Goal: Ask a question: Seek information or help from site administrators or community

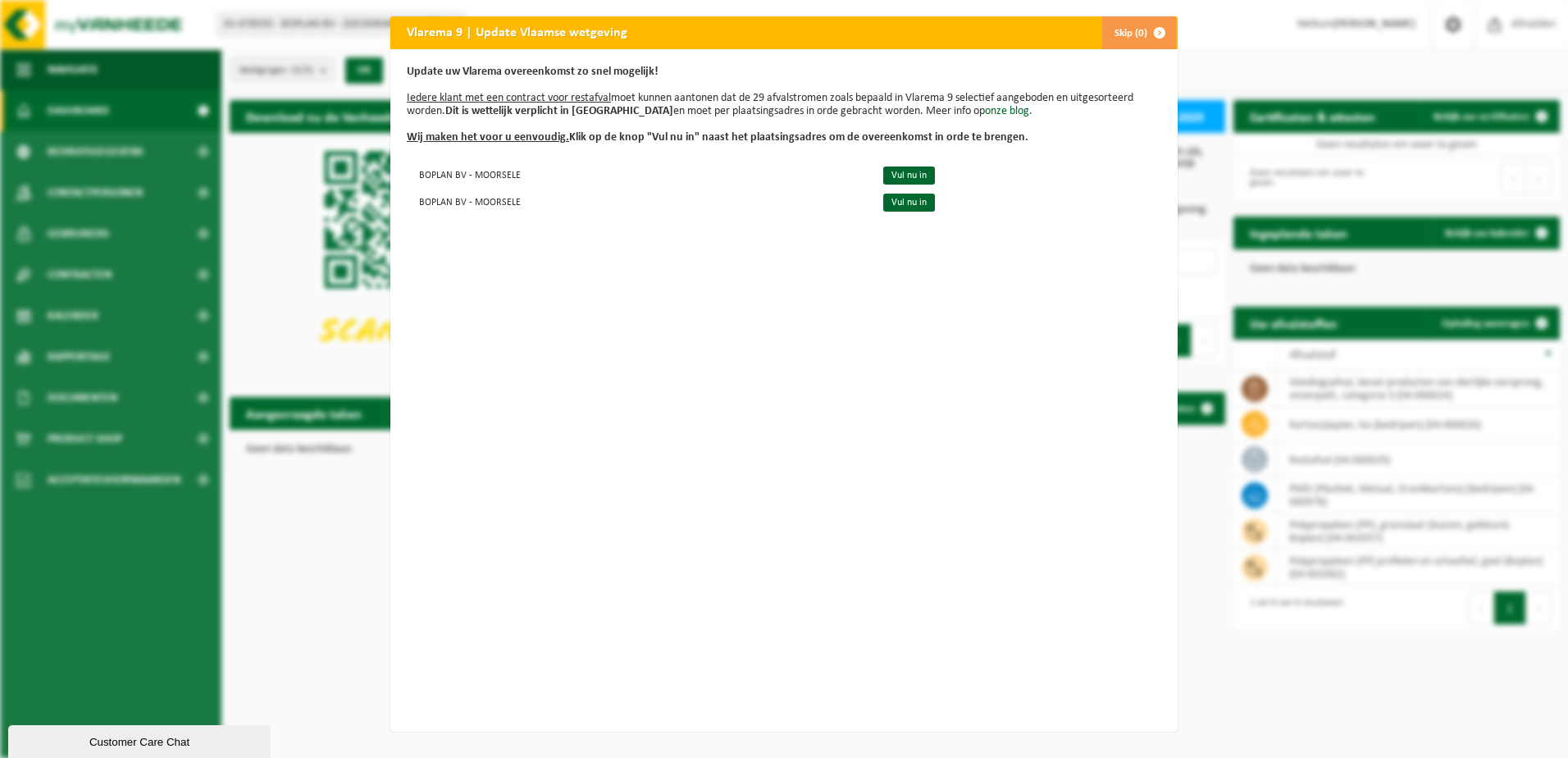
click at [1146, 36] on span "button" at bounding box center [1160, 32] width 32 height 32
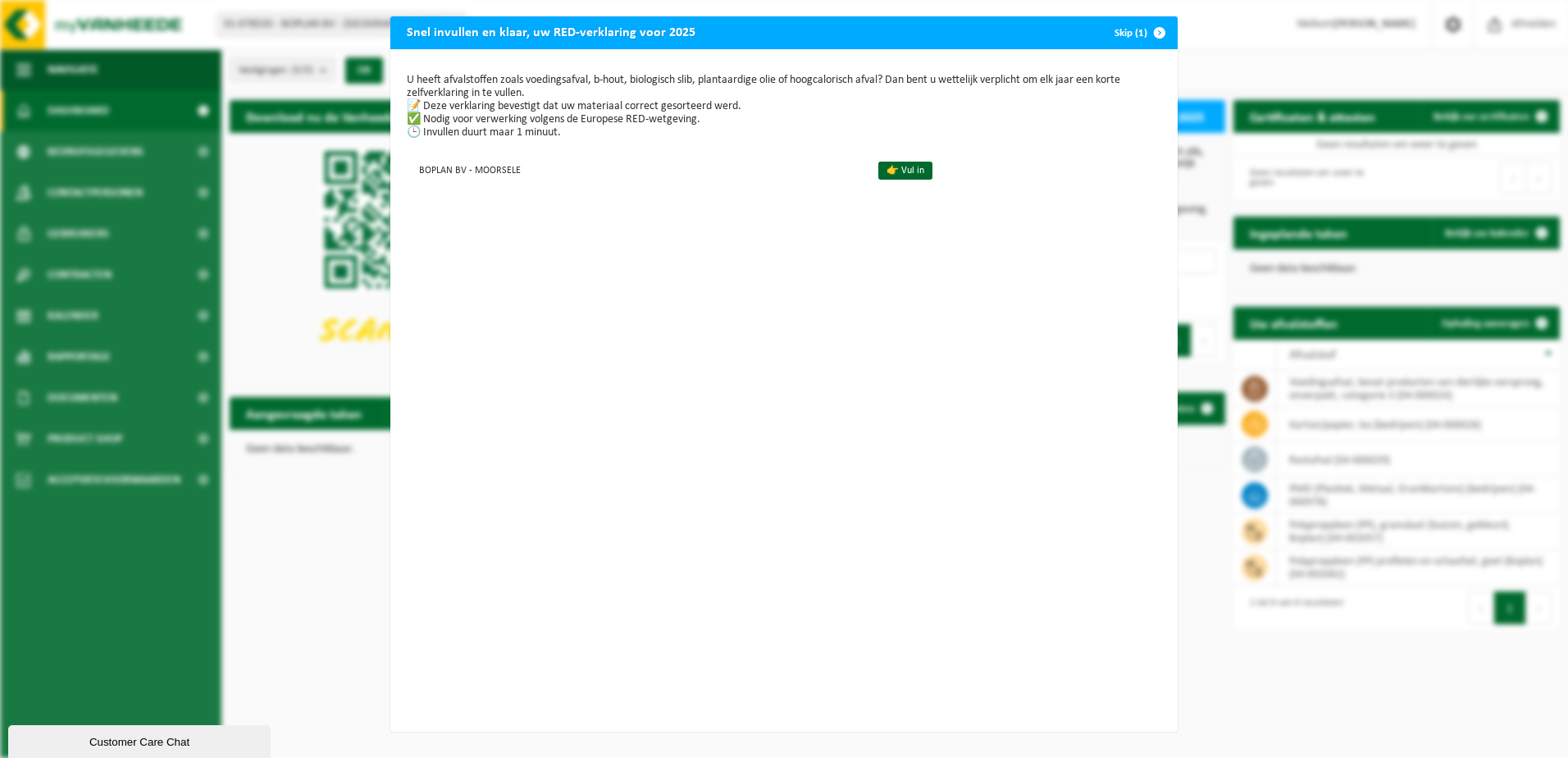
click at [1143, 34] on span "button" at bounding box center [1160, 32] width 32 height 32
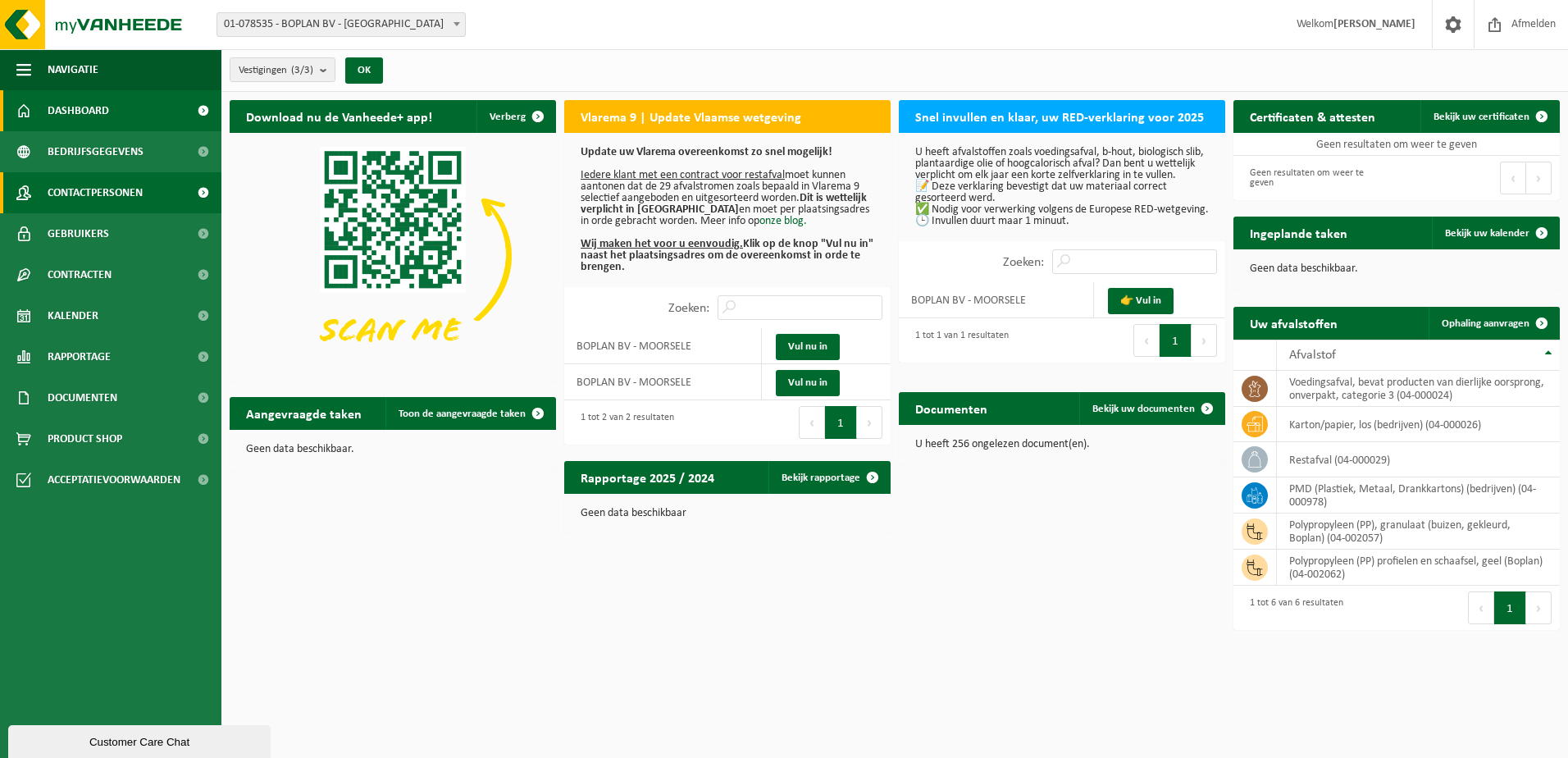
click at [108, 187] on span "Contactpersonen" at bounding box center [95, 192] width 95 height 41
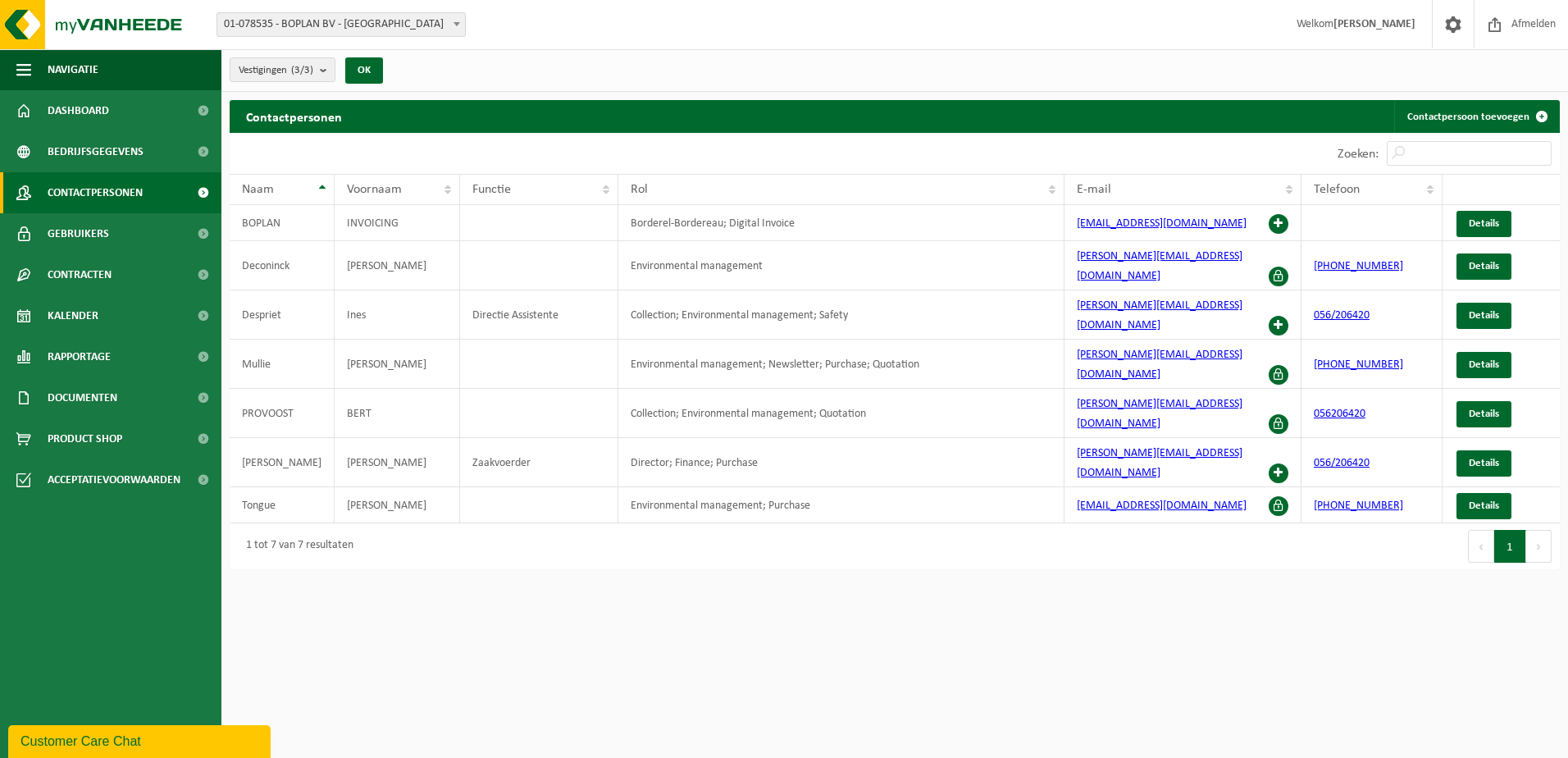
click at [108, 748] on div "Customer Care Chat" at bounding box center [138, 742] width 238 height 20
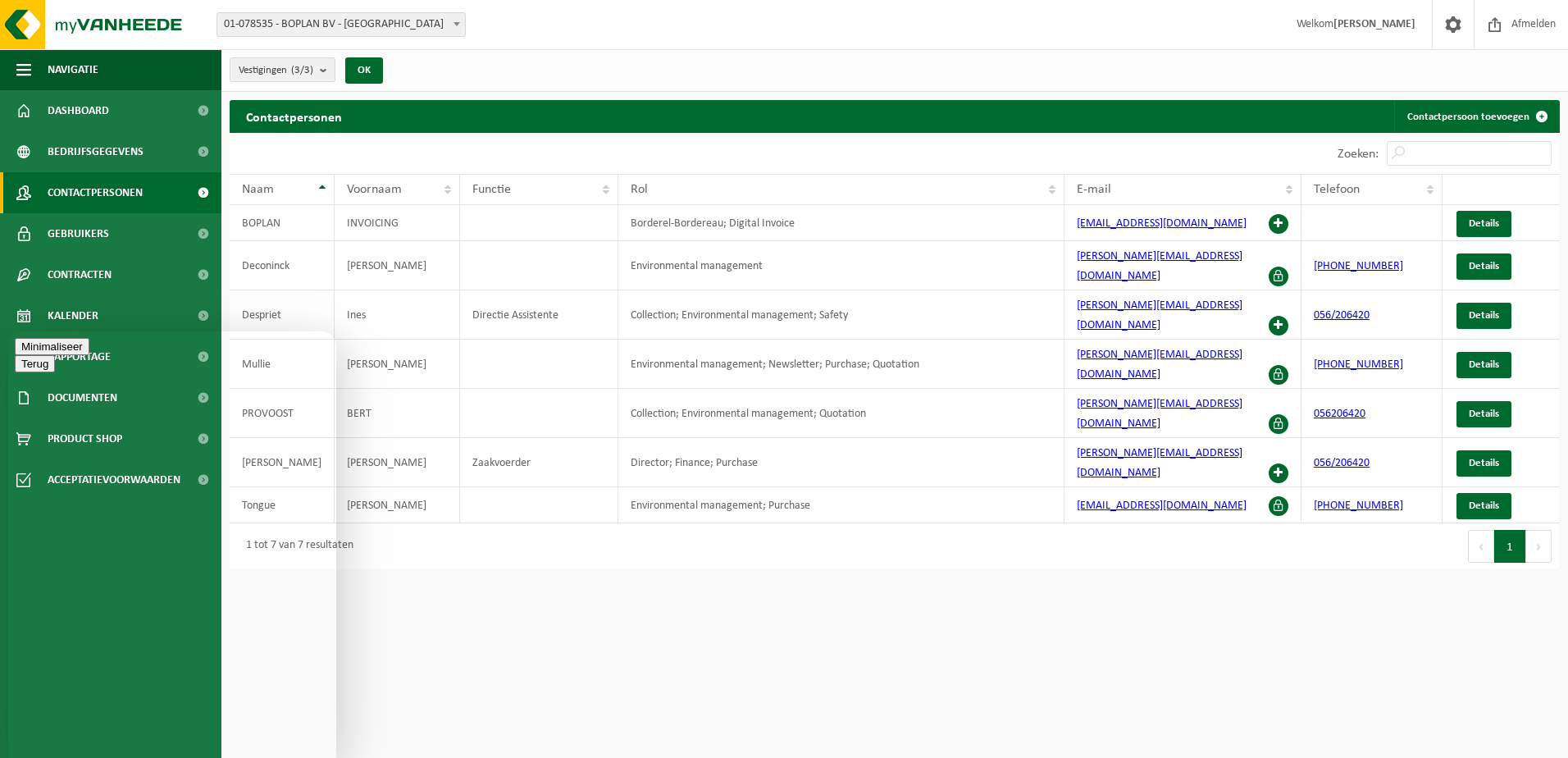
type textarea "Goedemorgen"
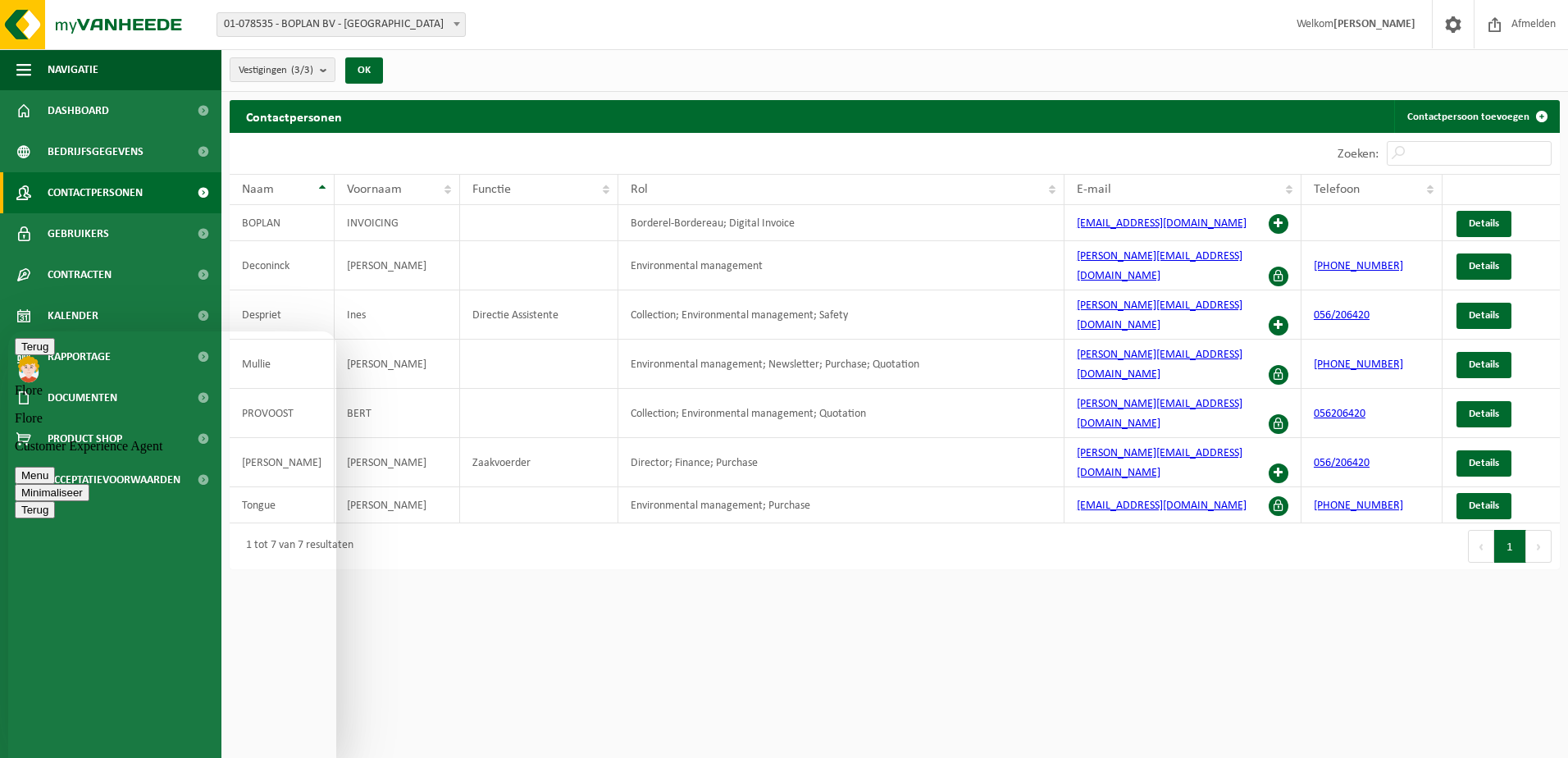
type textarea "De huidige contactpersonen komen niet overeen met wat is vooropgesteld"
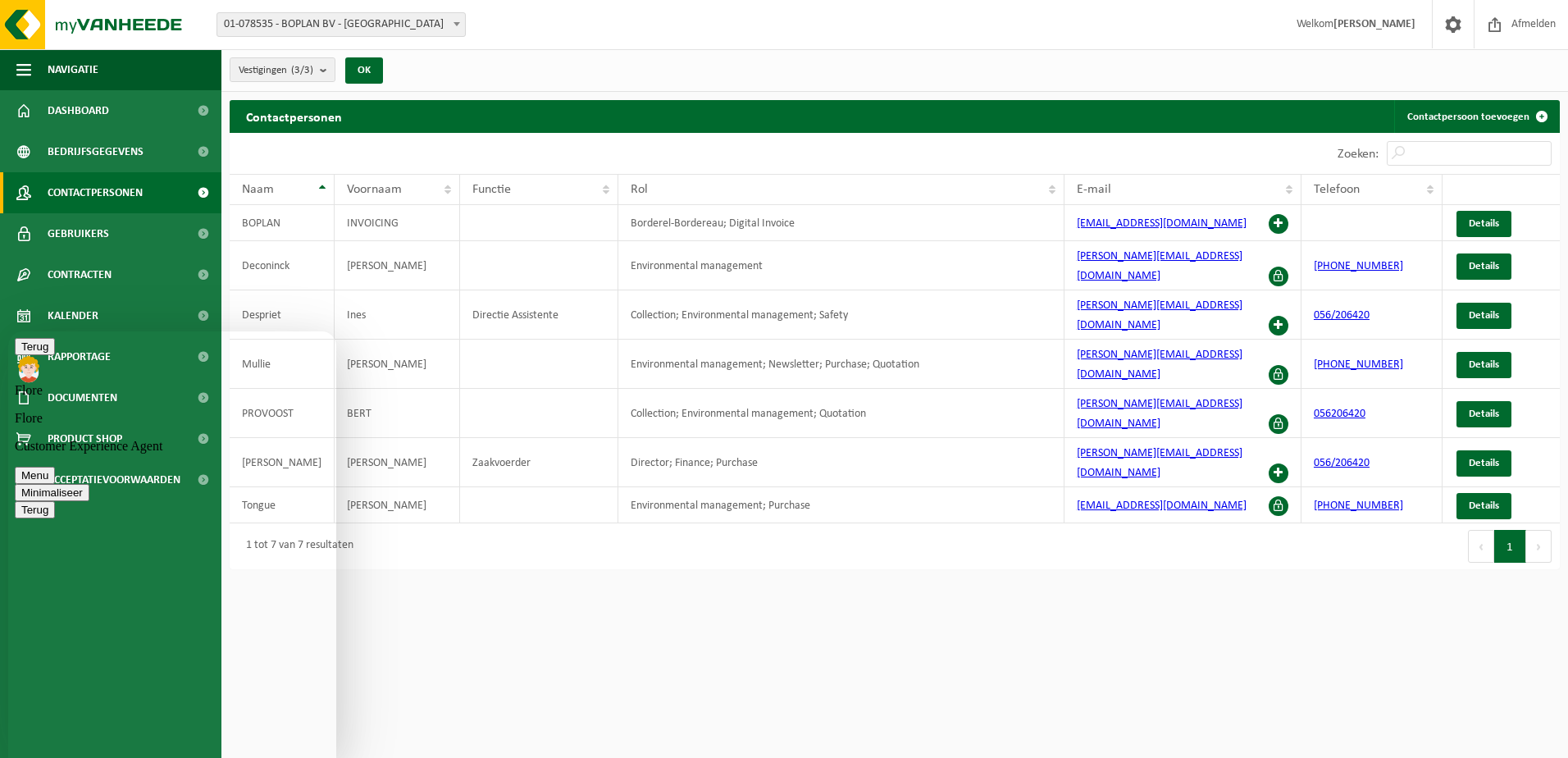
type textarea "jonas deconinck, ines despriet mogen weg"
type textarea "rest mag blijven"
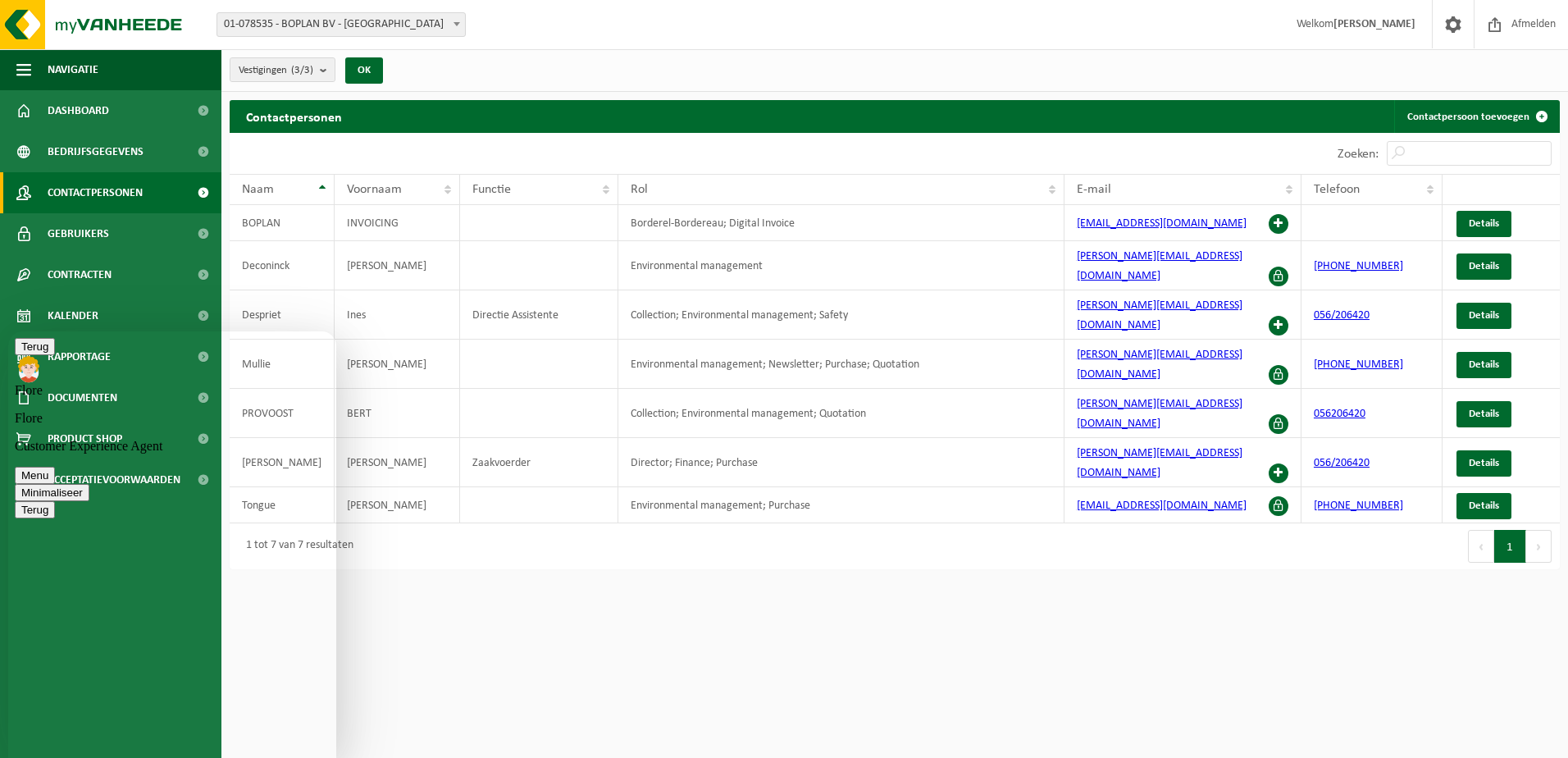
drag, startPoint x: 96, startPoint y: 742, endPoint x: 132, endPoint y: 581, distance: 165.0
type textarea "Mikaël, Stefanie en Guillaume toe te voegen zoals hierboven de print screen gen…"
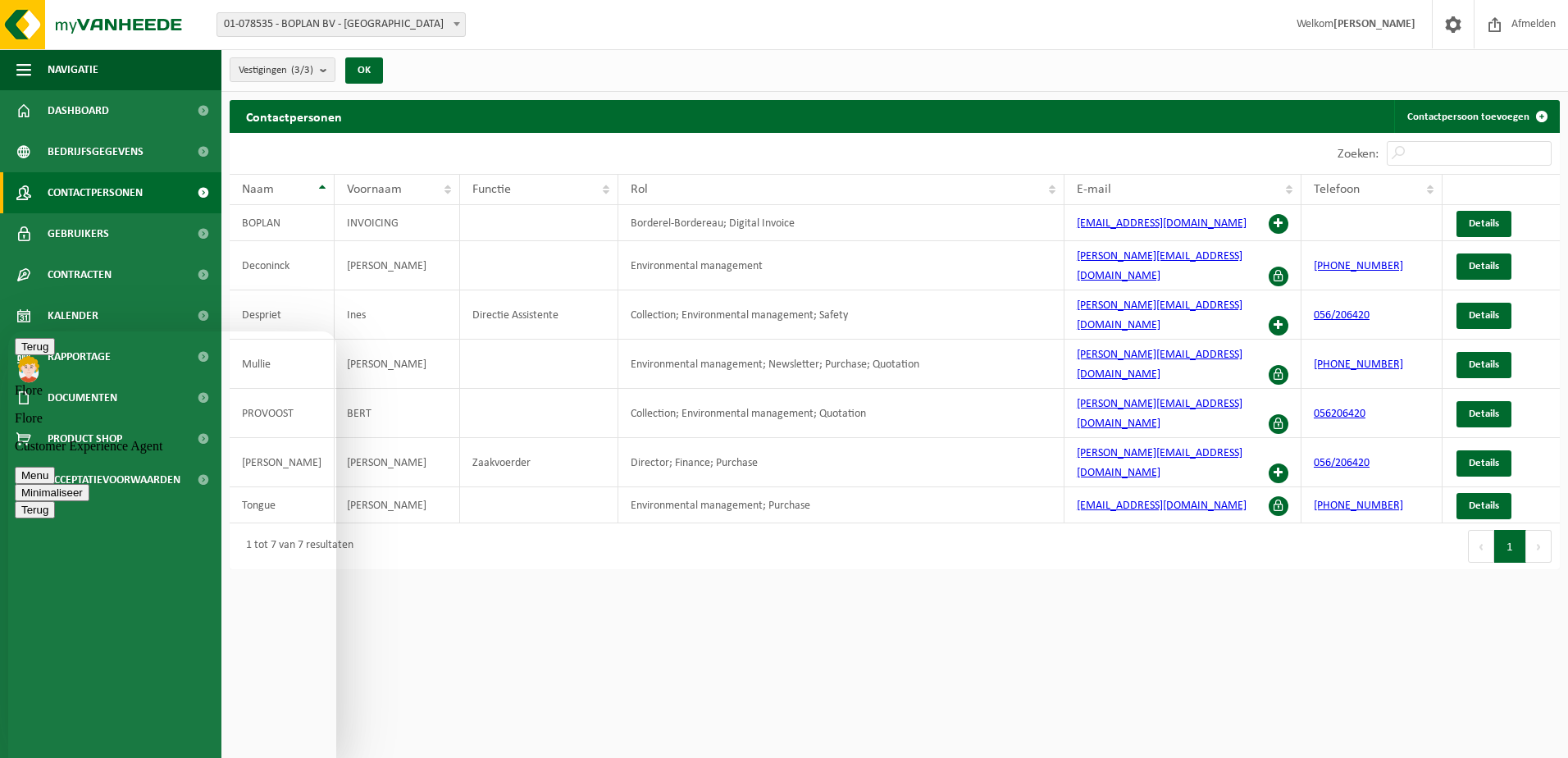
type textarea "dankje"
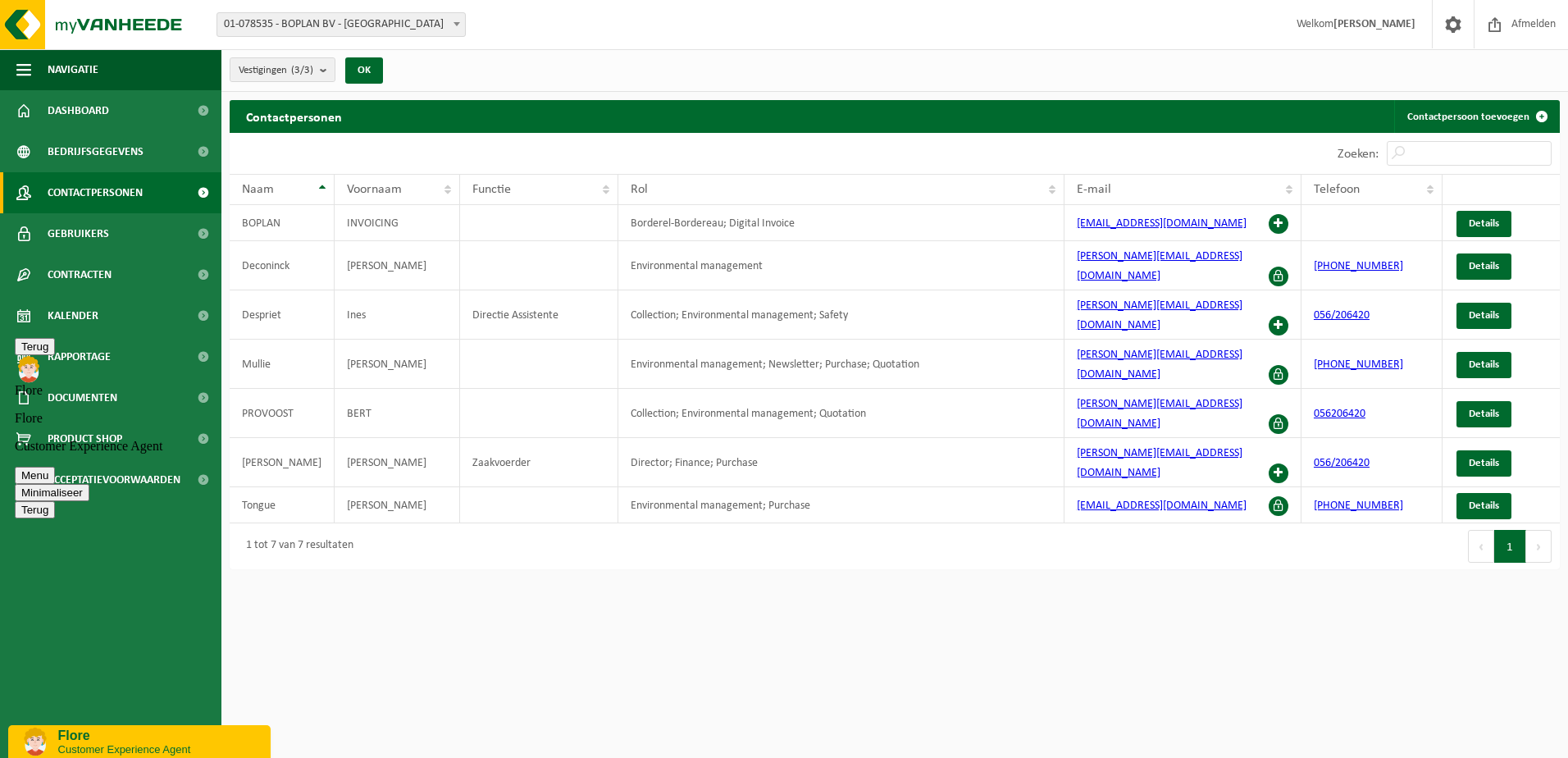
scroll to position [0, 0]
click at [105, 747] on div "Customer Care Chat" at bounding box center [138, 742] width 238 height 20
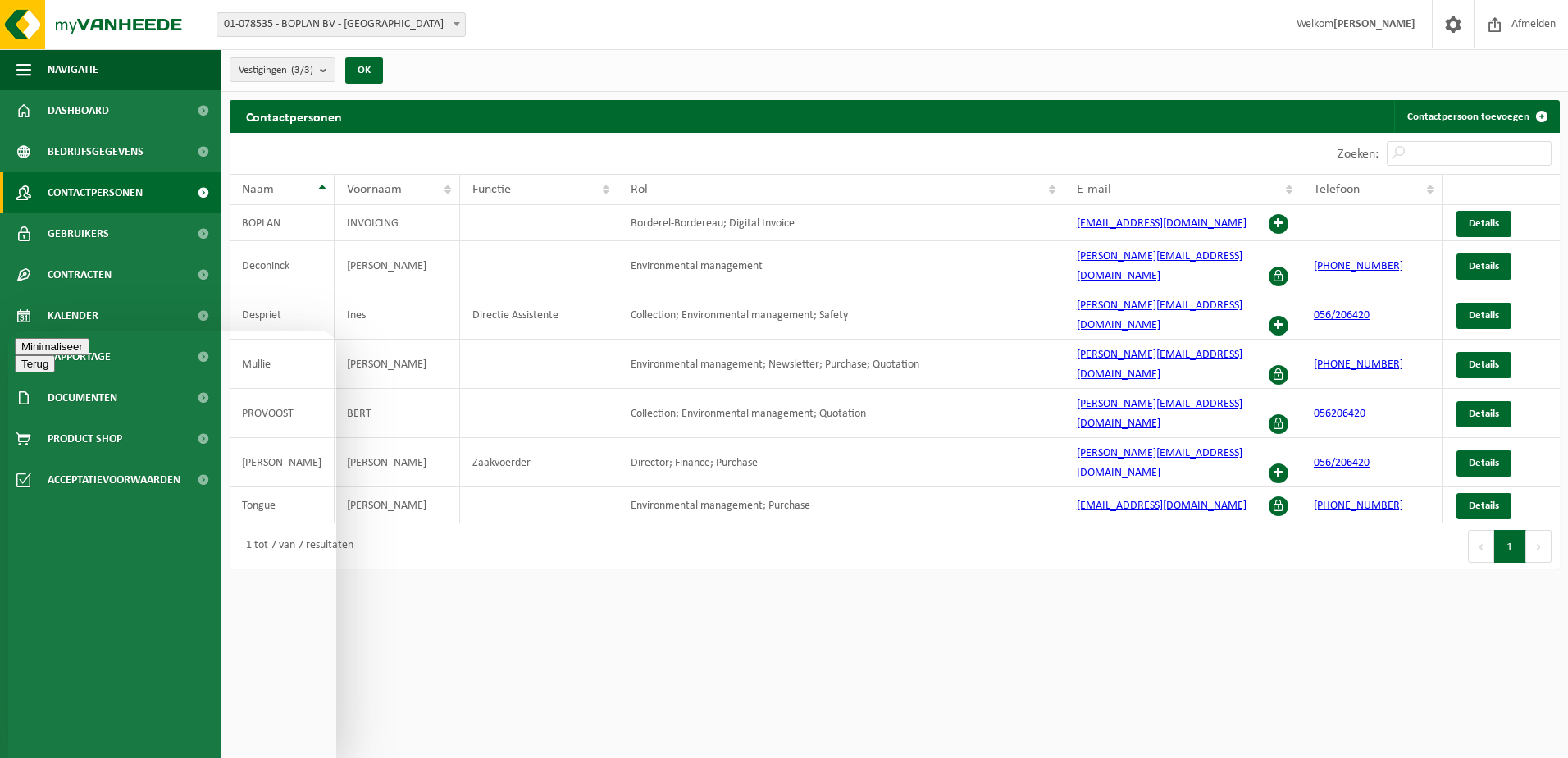
click at [90, 350] on button "Minimaliseer" at bounding box center [52, 347] width 74 height 17
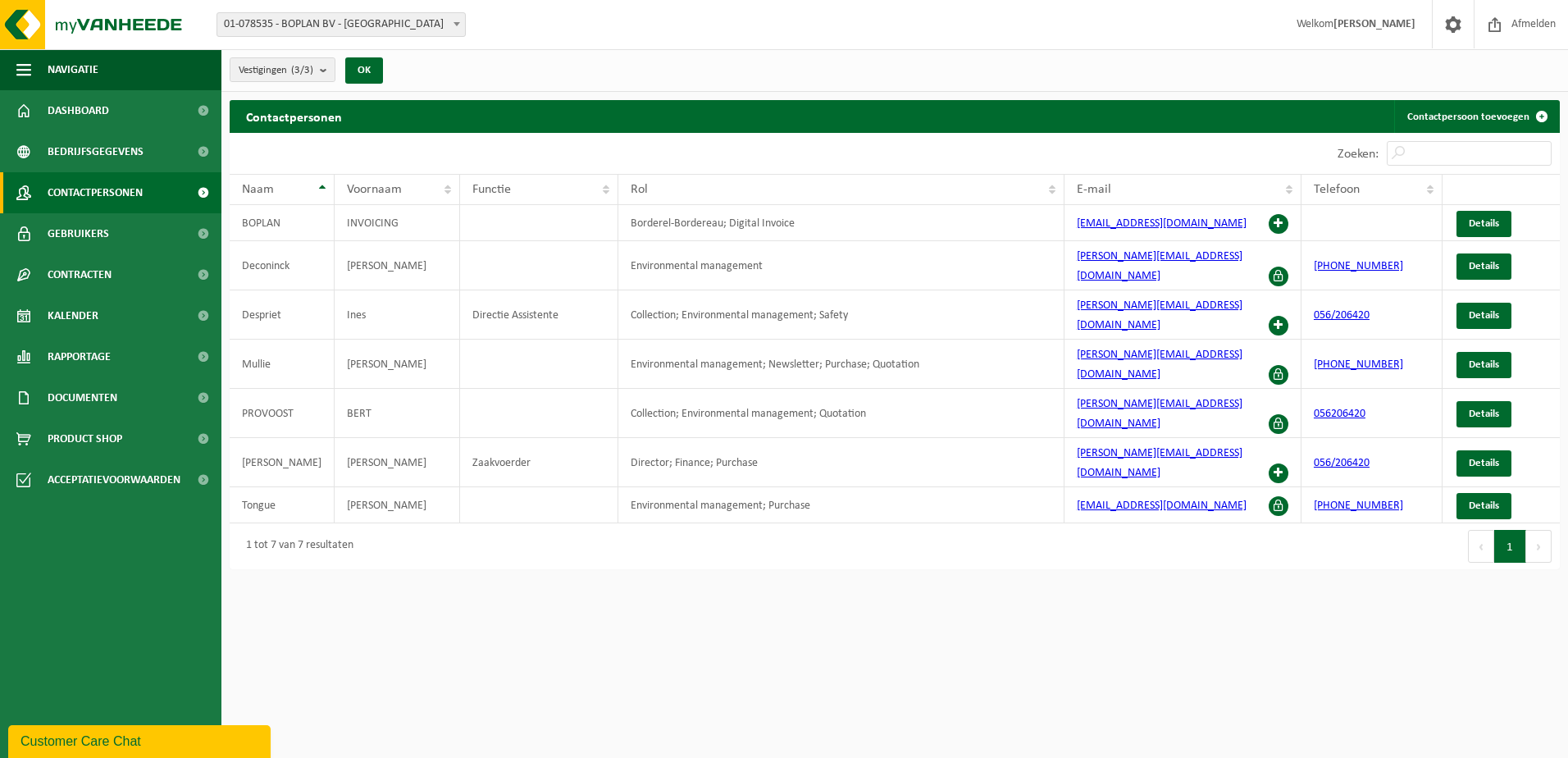
click at [105, 195] on span "Contactpersonen" at bounding box center [95, 192] width 95 height 41
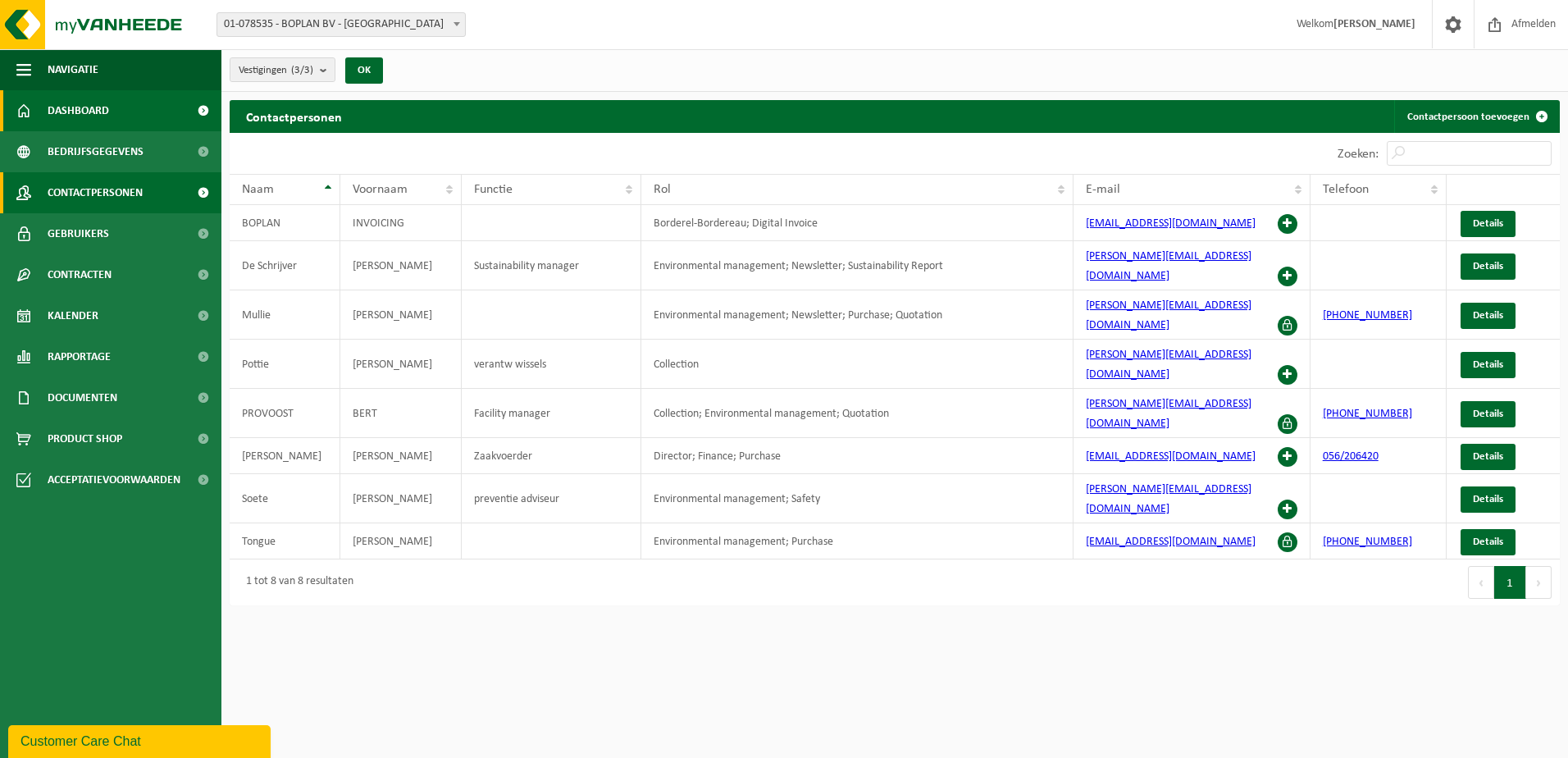
click at [89, 114] on span "Dashboard" at bounding box center [78, 111] width 61 height 41
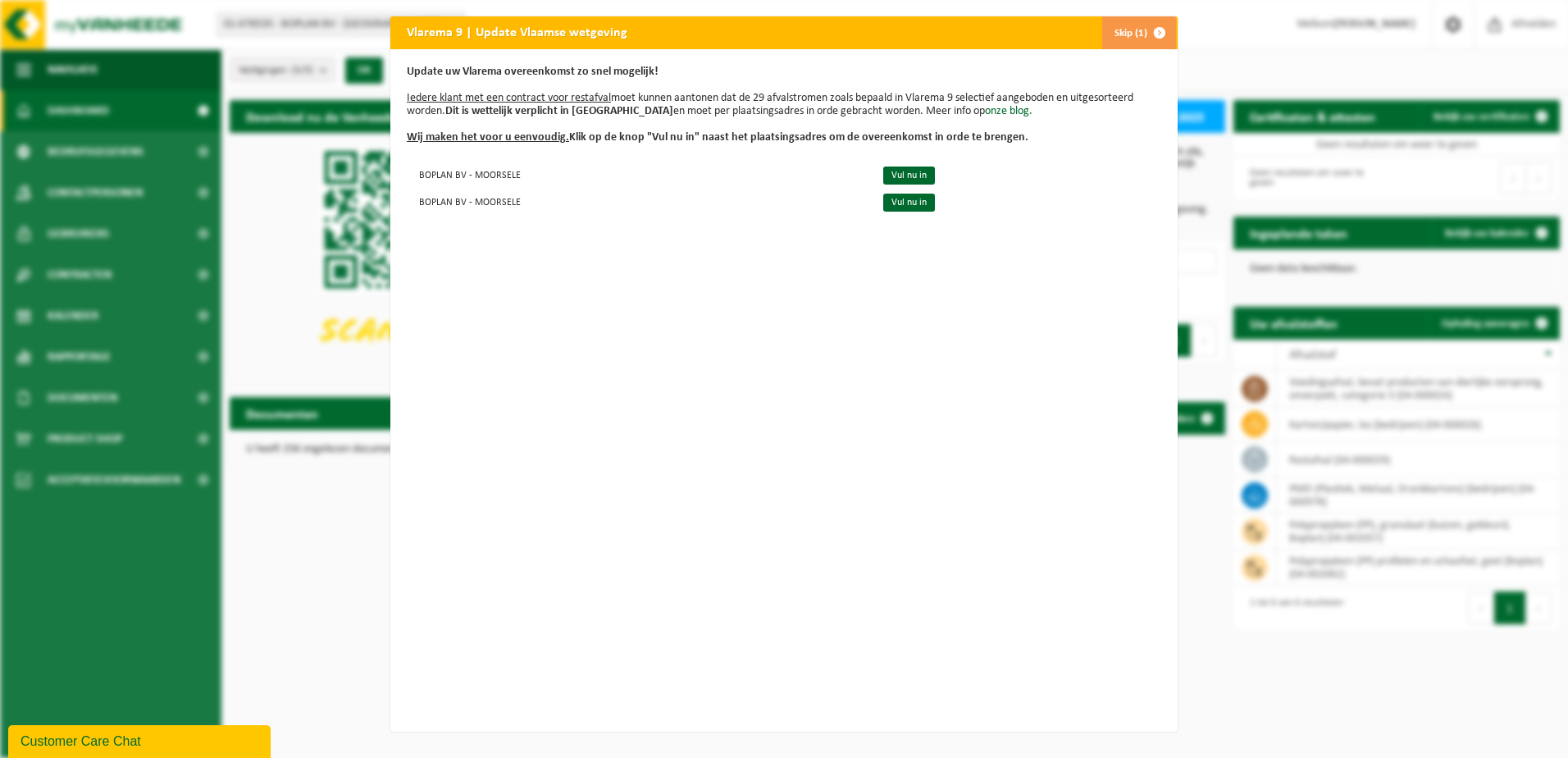
click at [1120, 28] on button "Skip (1)" at bounding box center [1139, 32] width 74 height 32
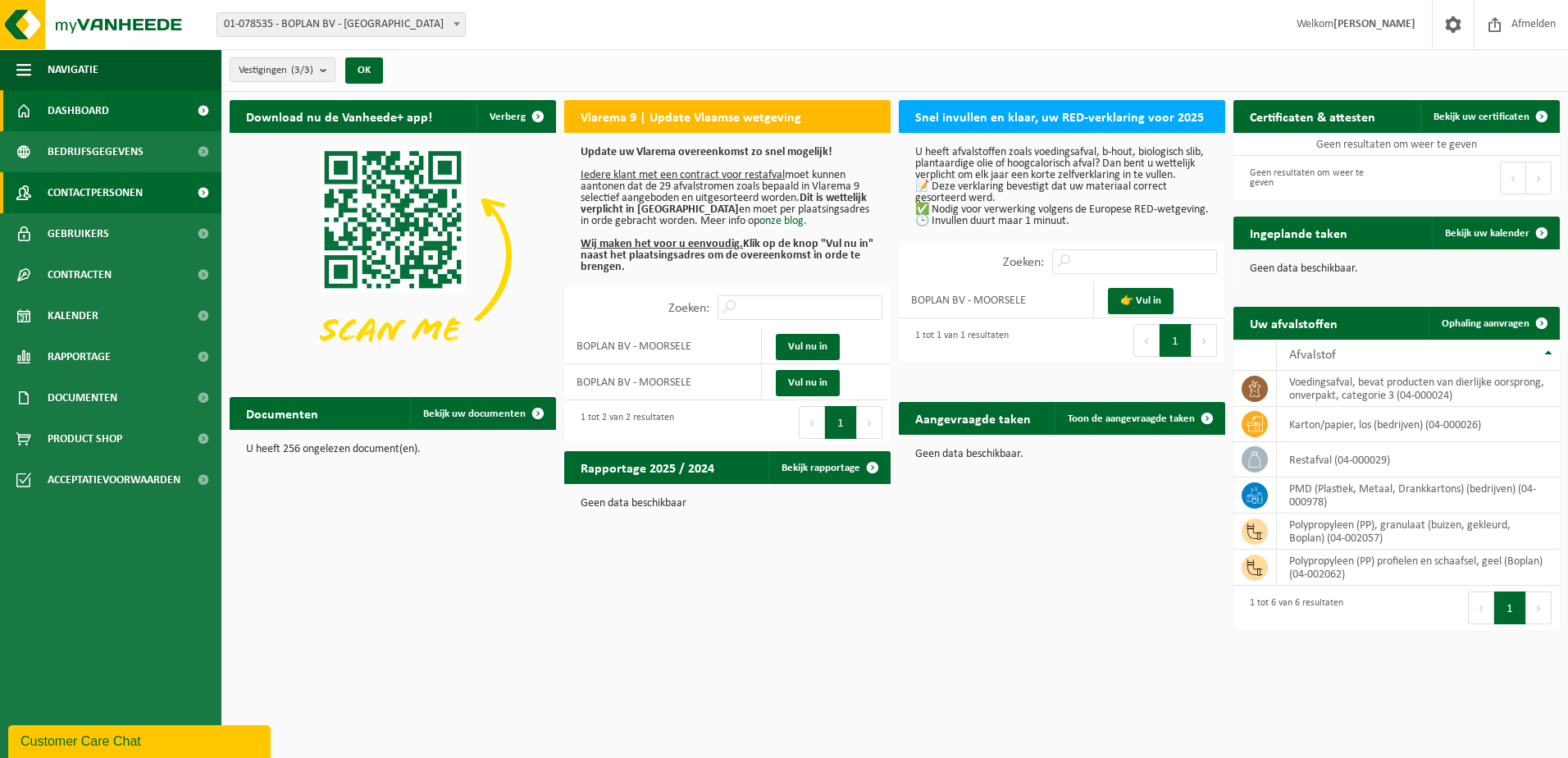
click at [136, 195] on span "Contactpersonen" at bounding box center [95, 192] width 95 height 41
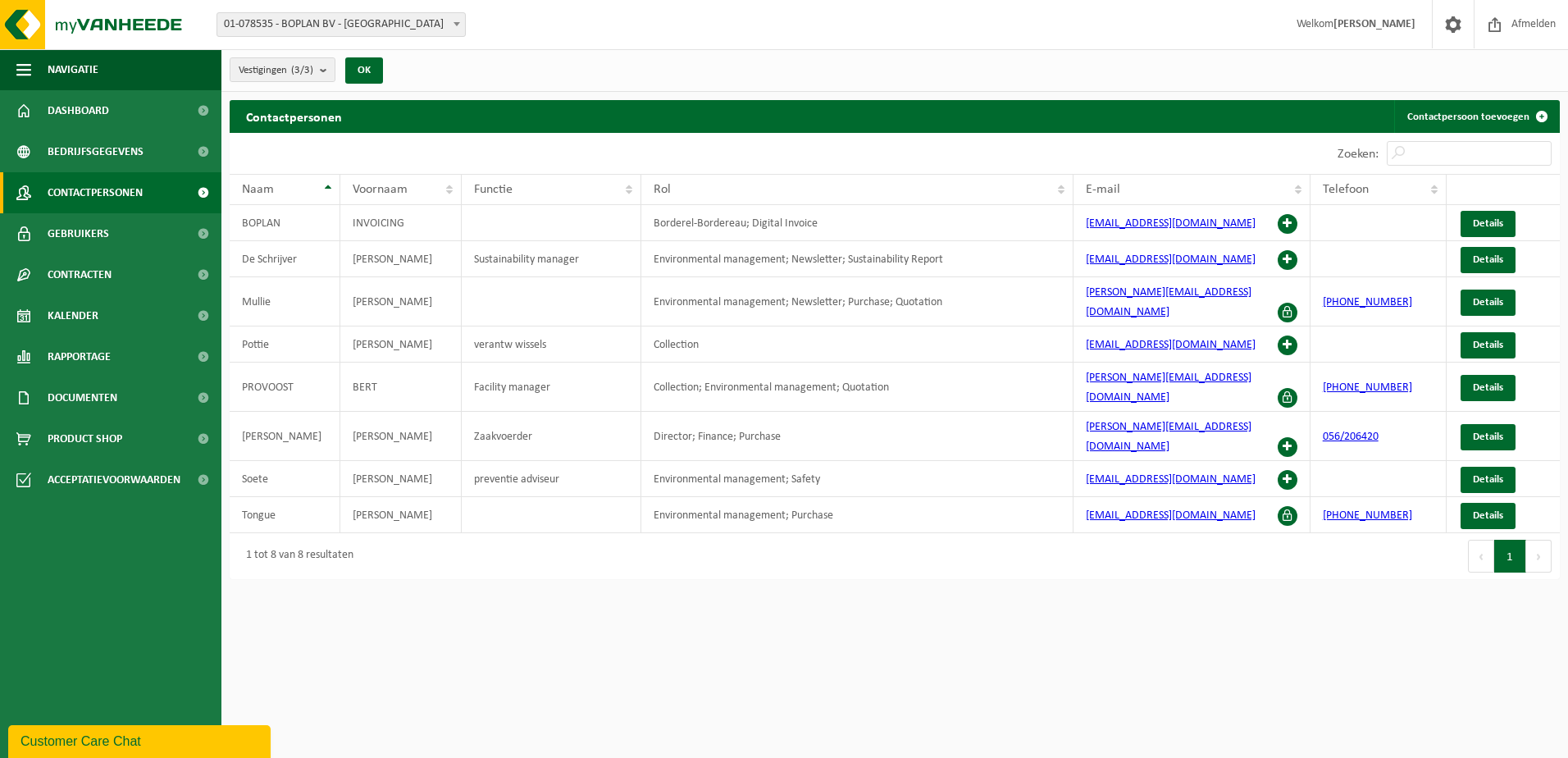
click at [525, 600] on html "Vestiging: 01-078535 - BOPLAN BV - MOORSELE 10-992357 - BOPLAN BV - MOORSELE 10…" at bounding box center [784, 379] width 1568 height 758
click at [1485, 340] on span "Details" at bounding box center [1488, 345] width 31 height 11
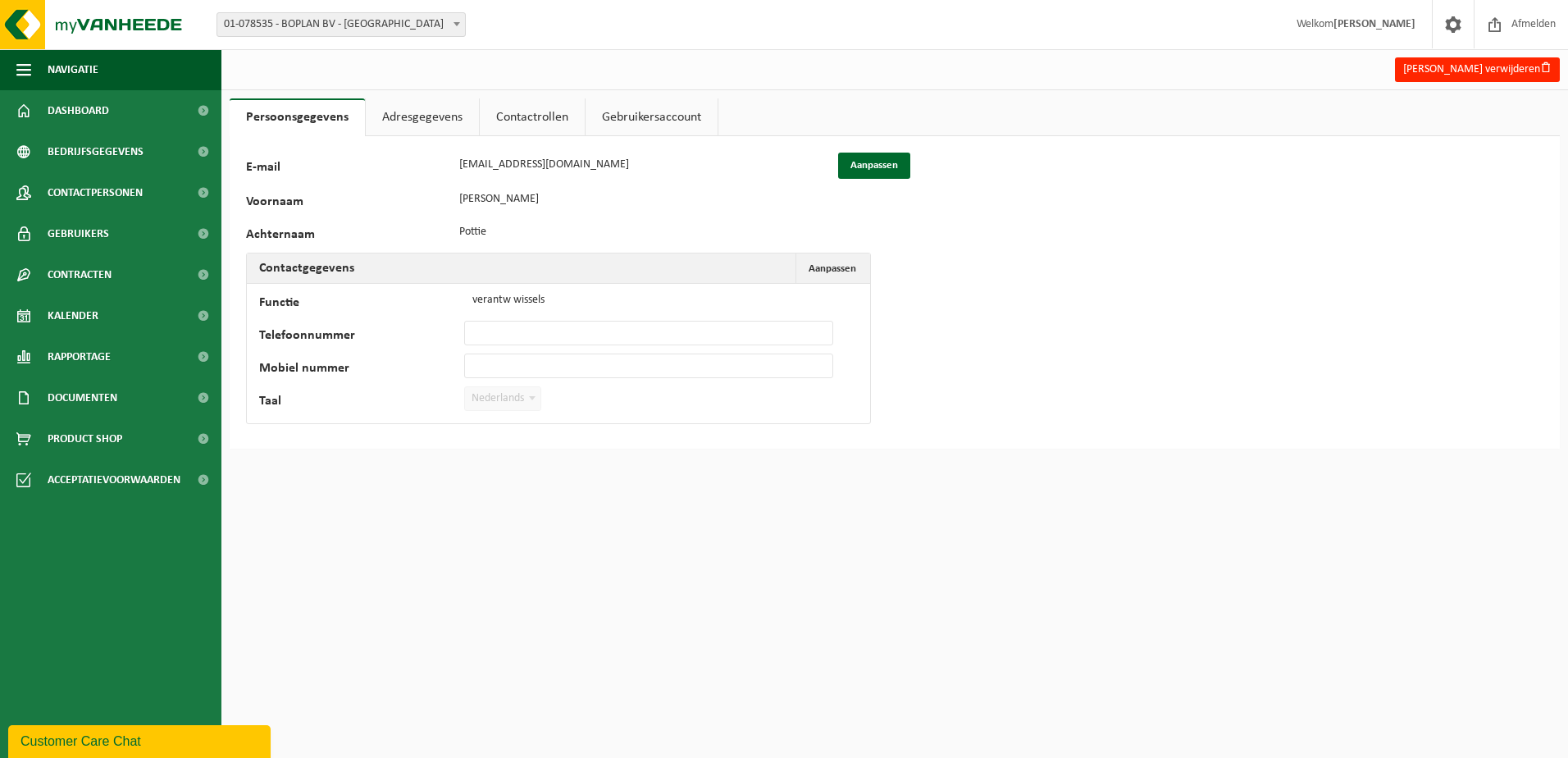
click at [413, 114] on link "Adresgegevens" at bounding box center [422, 117] width 114 height 38
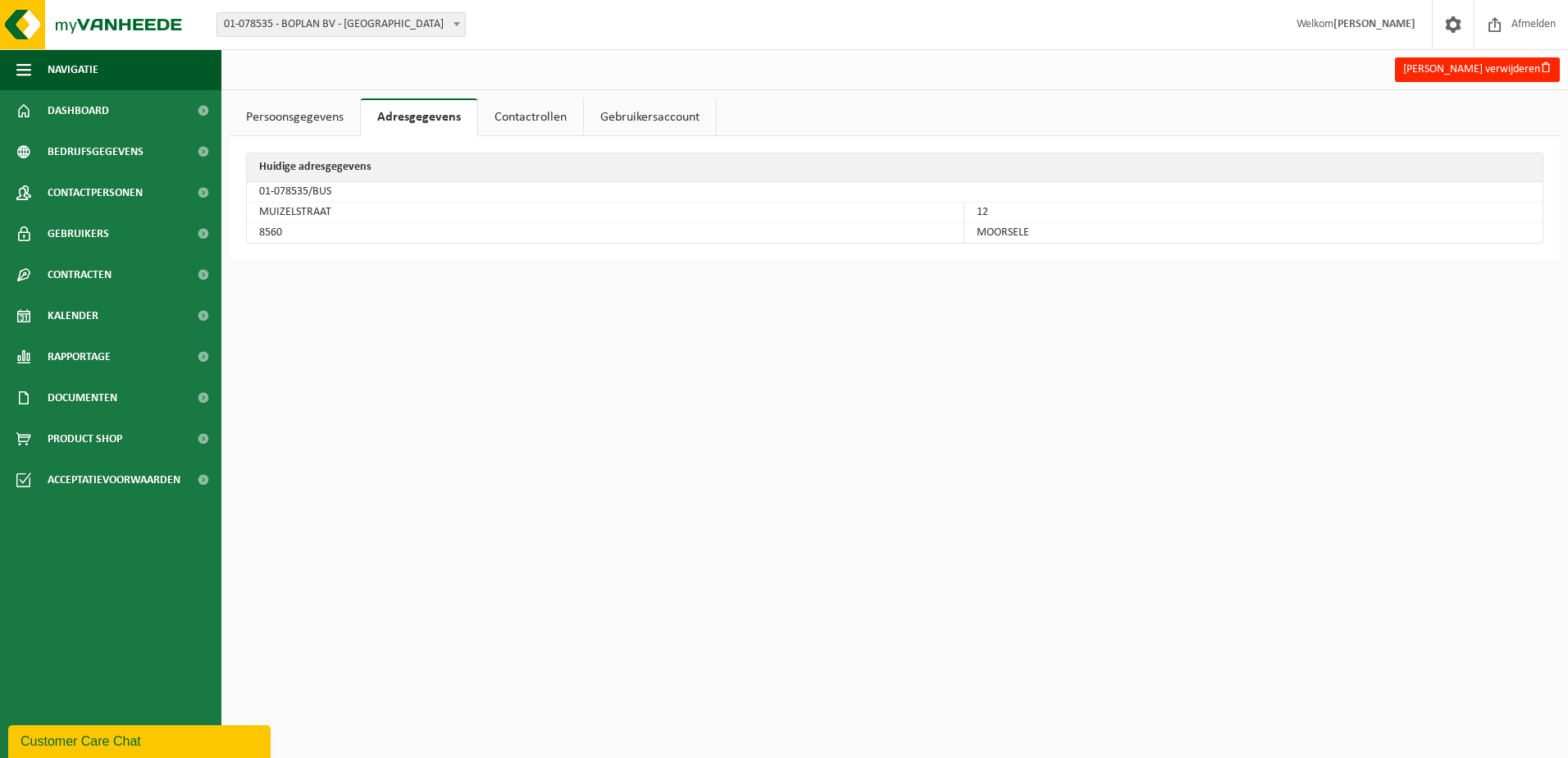
click at [532, 115] on link "Contactrollen" at bounding box center [531, 117] width 105 height 38
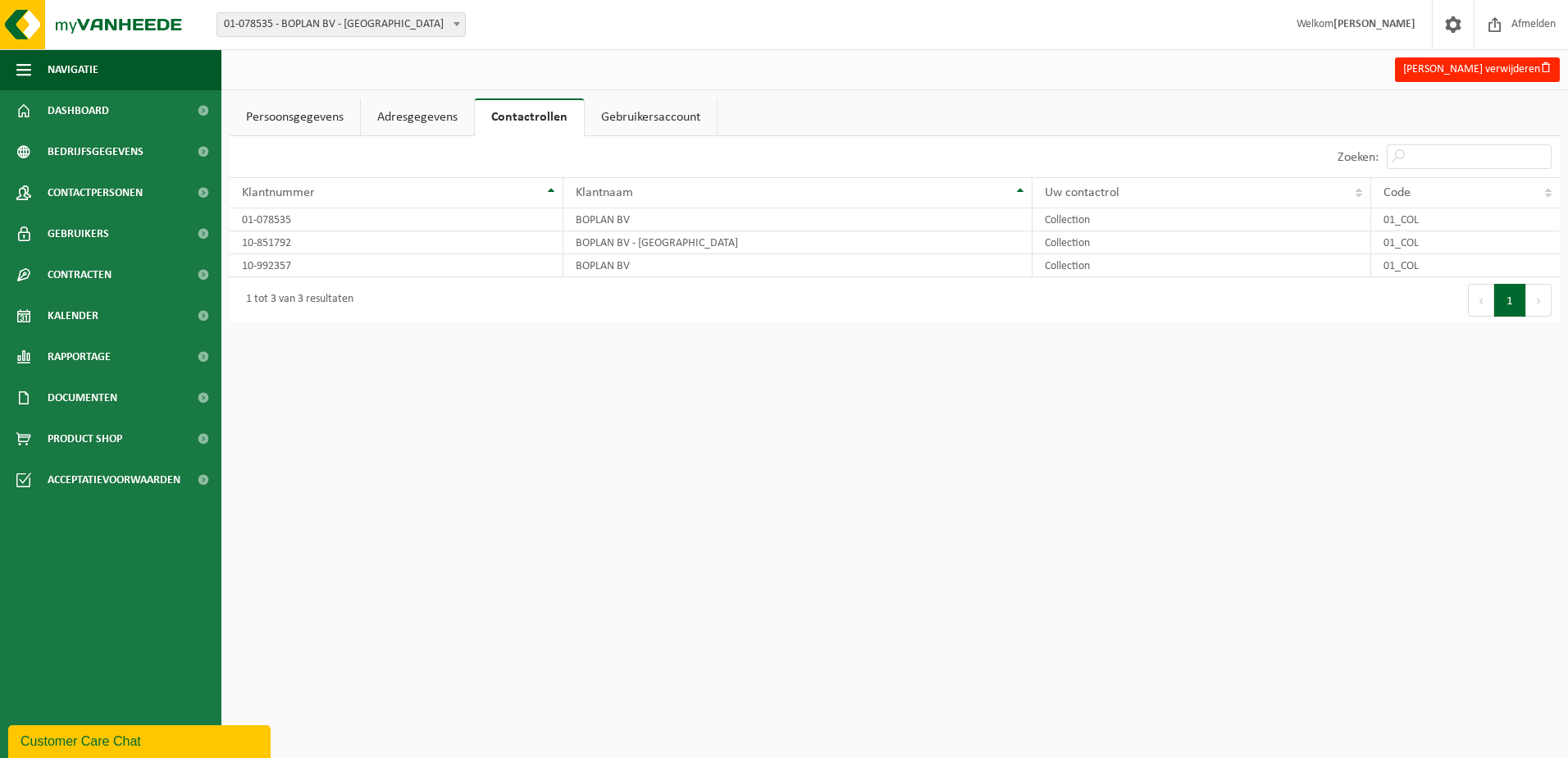
click at [646, 114] on link "Gebruikersaccount" at bounding box center [651, 117] width 132 height 38
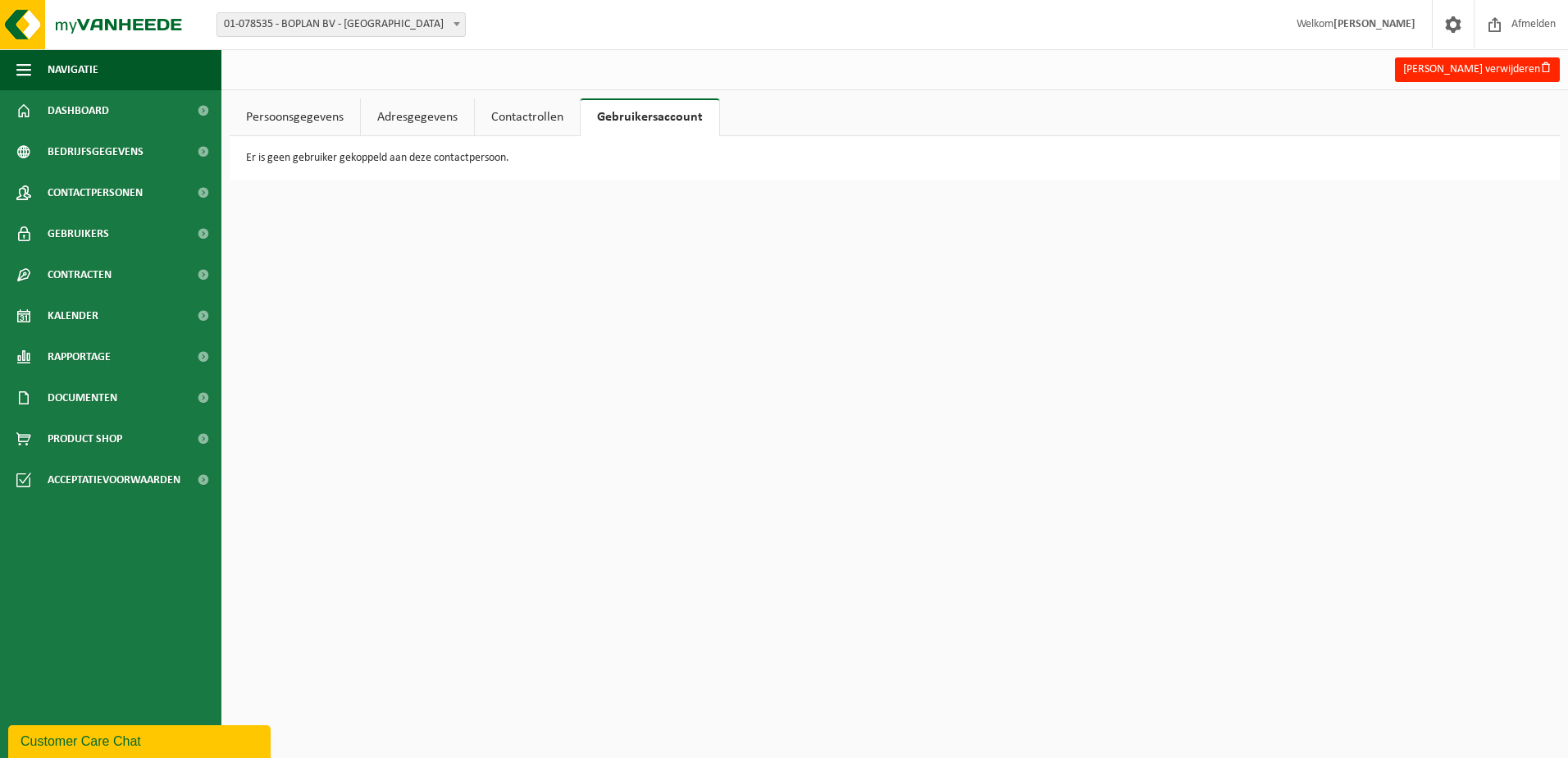
click at [514, 116] on link "Contactrollen" at bounding box center [528, 117] width 105 height 38
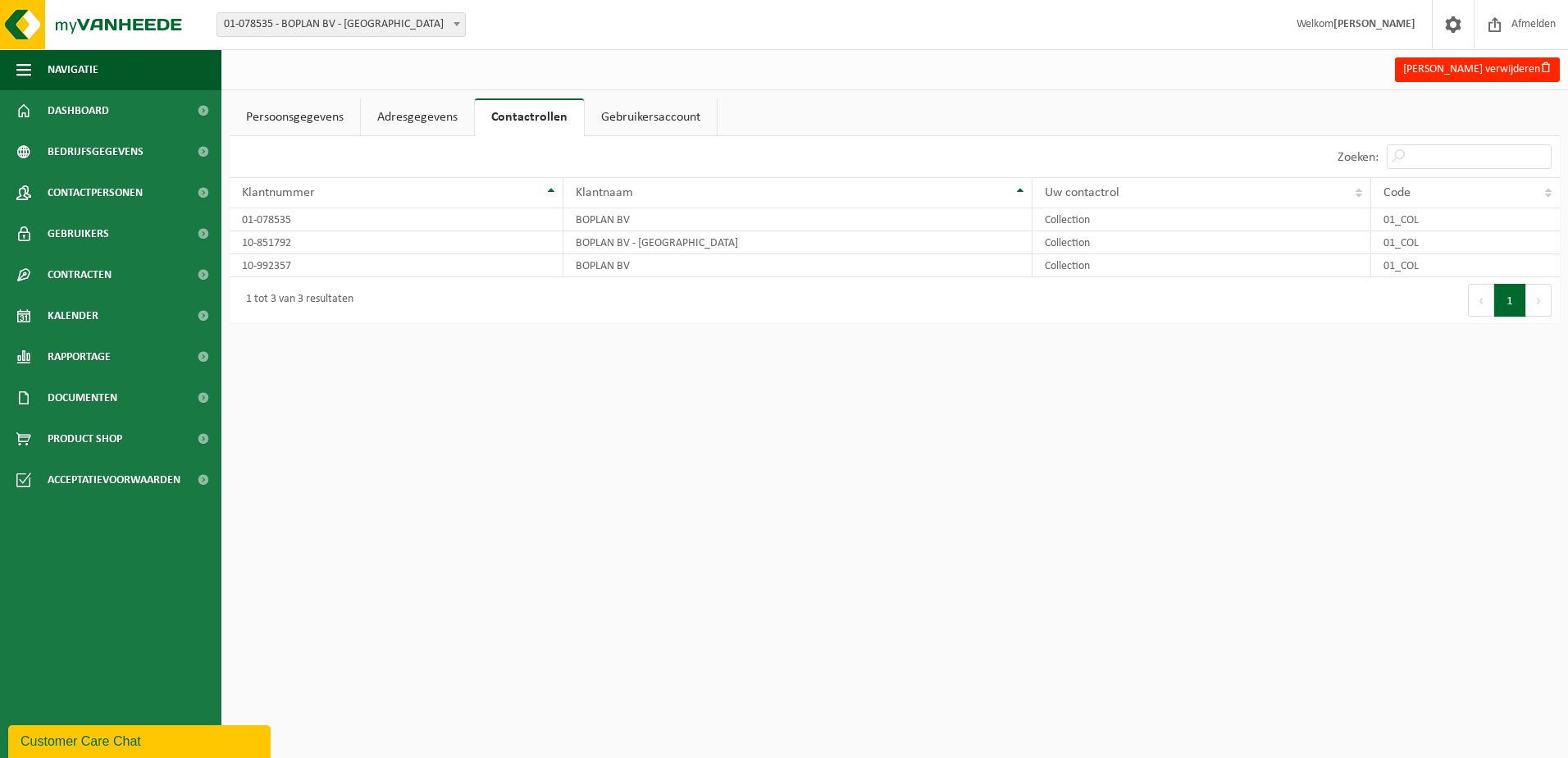
click at [642, 117] on link "Gebruikersaccount" at bounding box center [651, 117] width 132 height 38
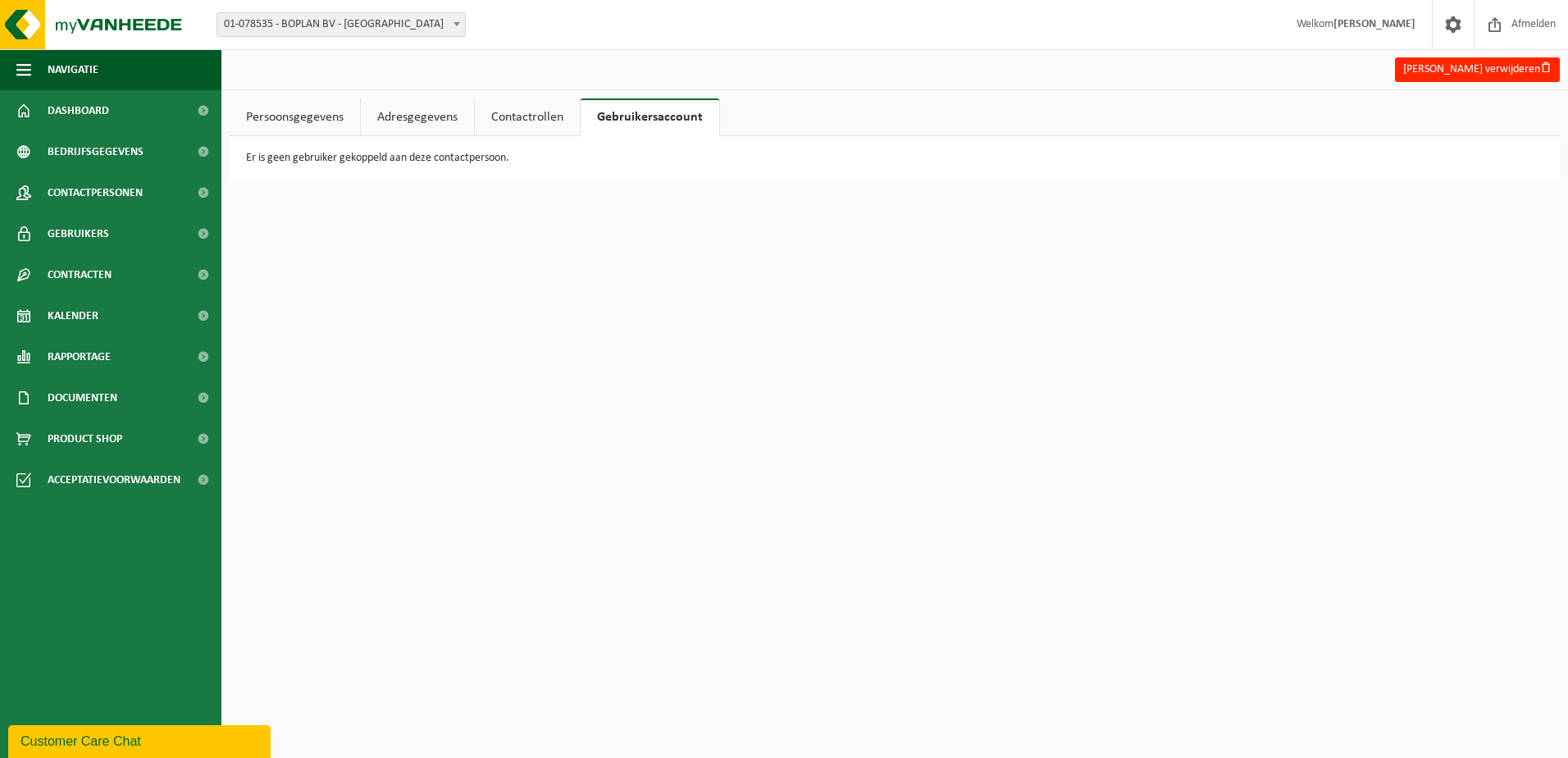
click at [289, 115] on link "Persoonsgegevens" at bounding box center [295, 117] width 131 height 38
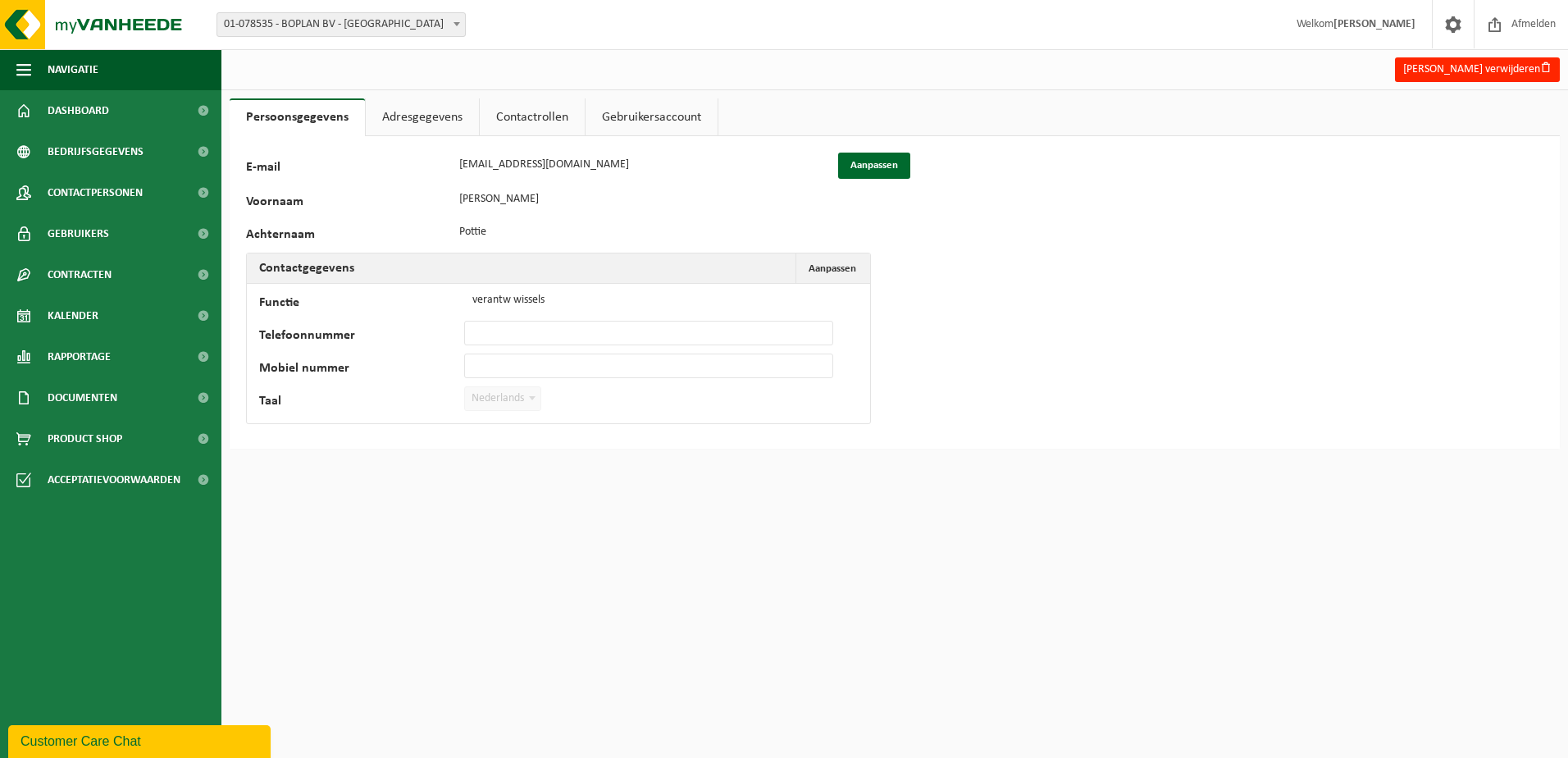
click at [379, 580] on html "Vestiging: 01-078535 - BOPLAN BV - MOORSELE 10-992357 - BOPLAN BV - MOORSELE 10…" at bounding box center [784, 379] width 1568 height 758
click at [79, 734] on div "Customer Care Chat" at bounding box center [138, 742] width 238 height 20
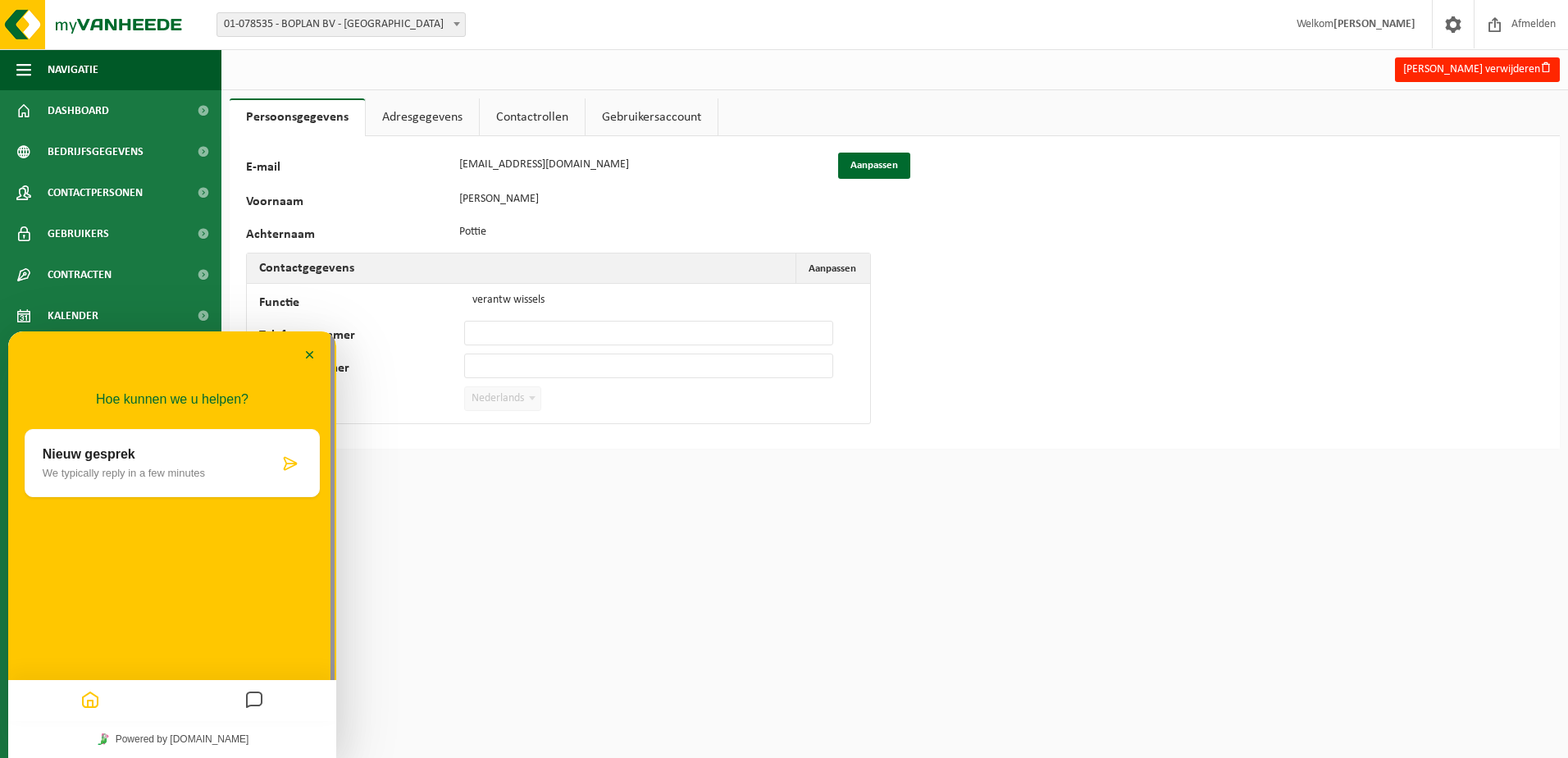
click at [151, 459] on p "Nieuw gesprek" at bounding box center [160, 453] width 236 height 14
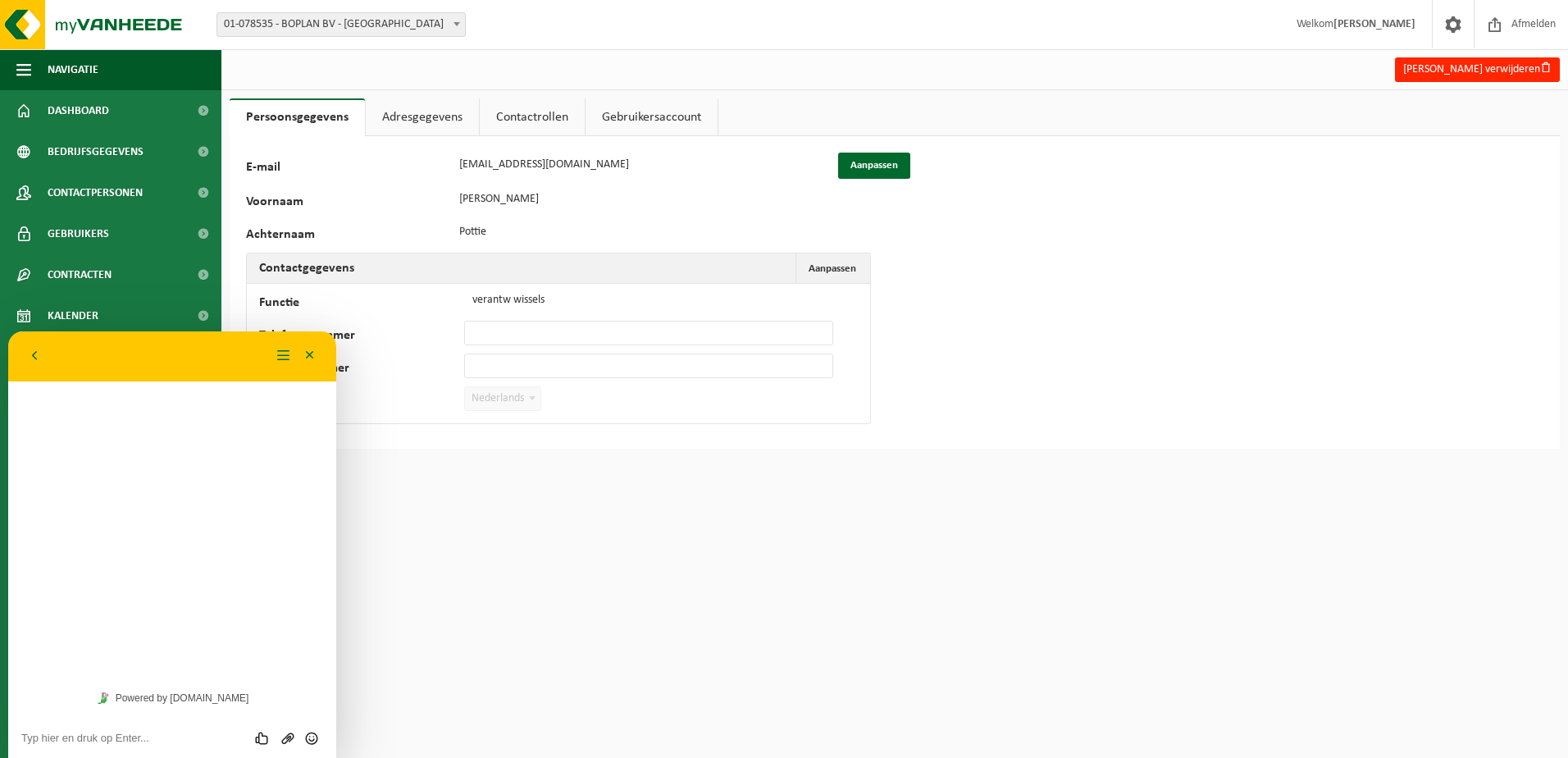
click at [54, 738] on textarea at bounding box center [172, 739] width 302 height 13
type textarea "Beste,"
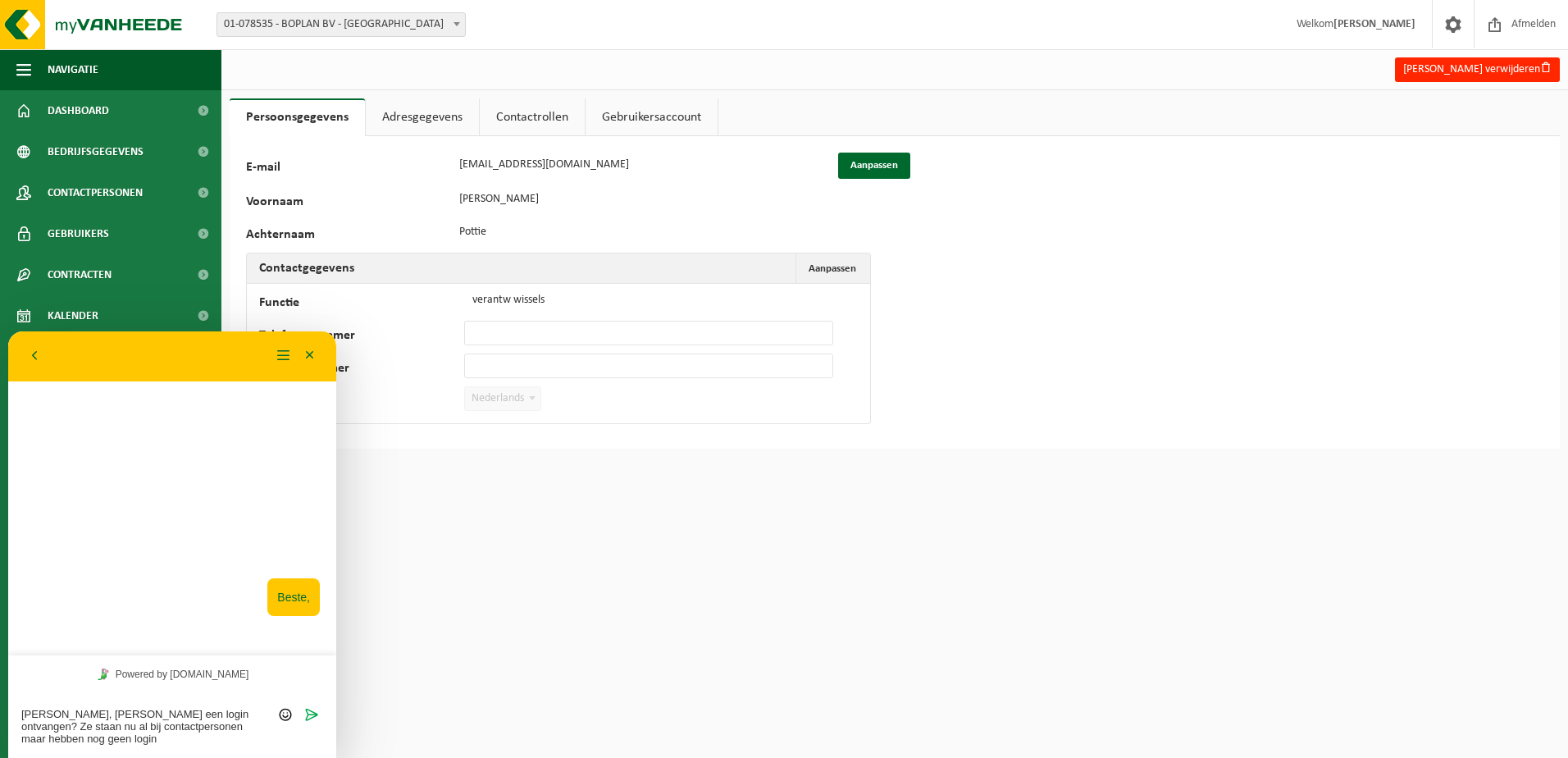
type textarea "[PERSON_NAME], [PERSON_NAME] een login ontvangen? Ze staan nu al bij contactper…"
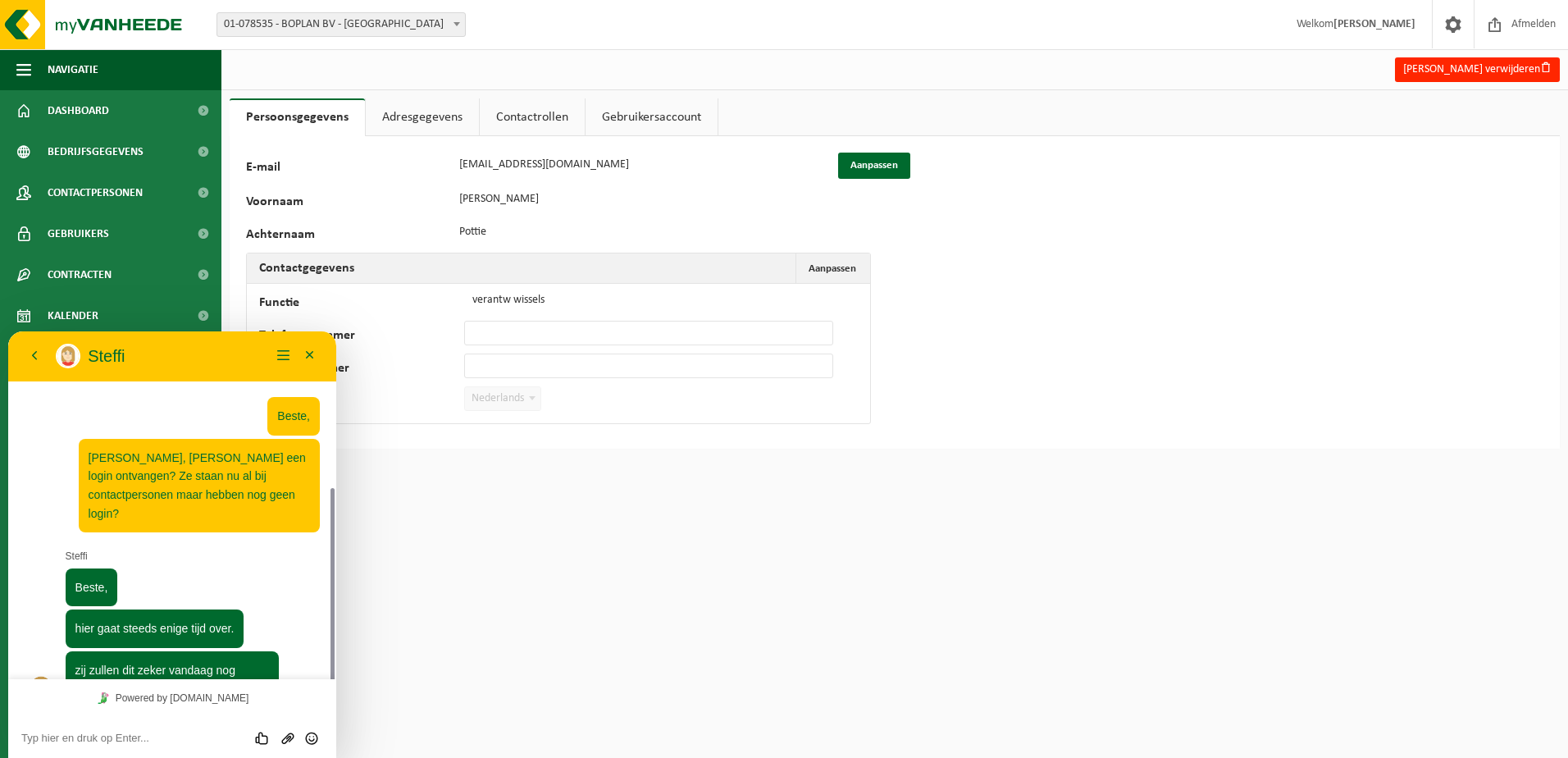
scroll to position [87, 0]
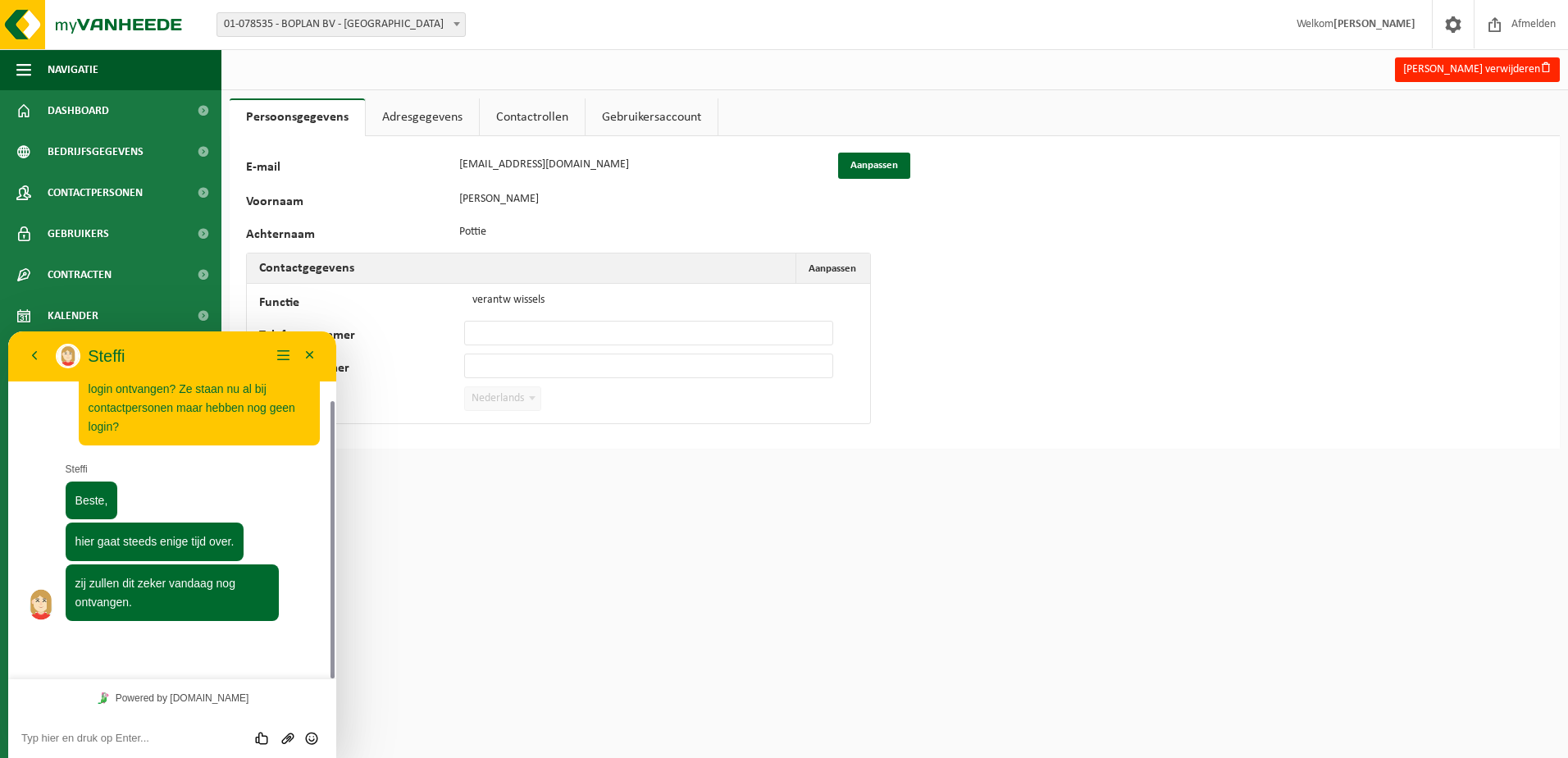
click at [124, 726] on div "Beoordeel deze chat Upload bestand Emoji invoeren" at bounding box center [173, 737] width 328 height 41
click at [121, 732] on div "Beoordeel deze chat Upload bestand Emoji invoeren" at bounding box center [172, 737] width 302 height 14
click at [120, 734] on textarea at bounding box center [172, 739] width 302 height 13
type textarea "top thx"
